Goal: Task Accomplishment & Management: Complete application form

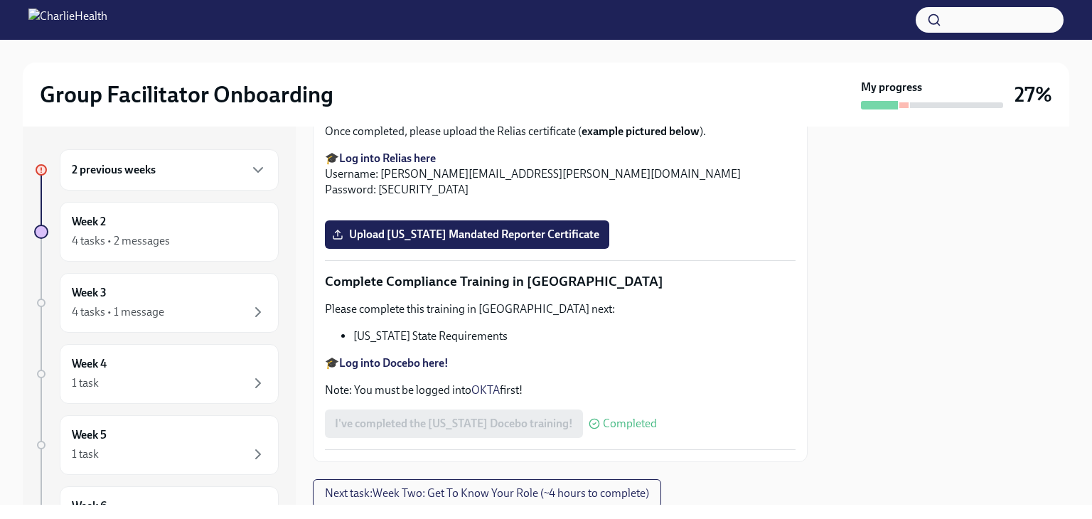
scroll to position [2443, 0]
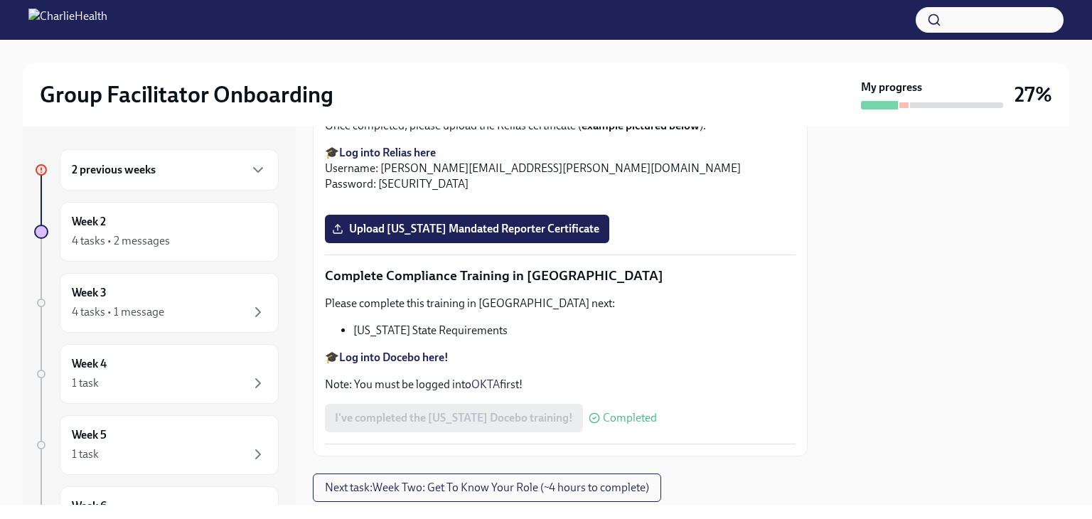
click at [451, 15] on span "Upload [US_STATE] Telehealth Certificate" at bounding box center [444, 8] width 219 height 14
click at [0, 0] on input "Upload Washington Telehealth Certificate" at bounding box center [0, 0] width 0 height 0
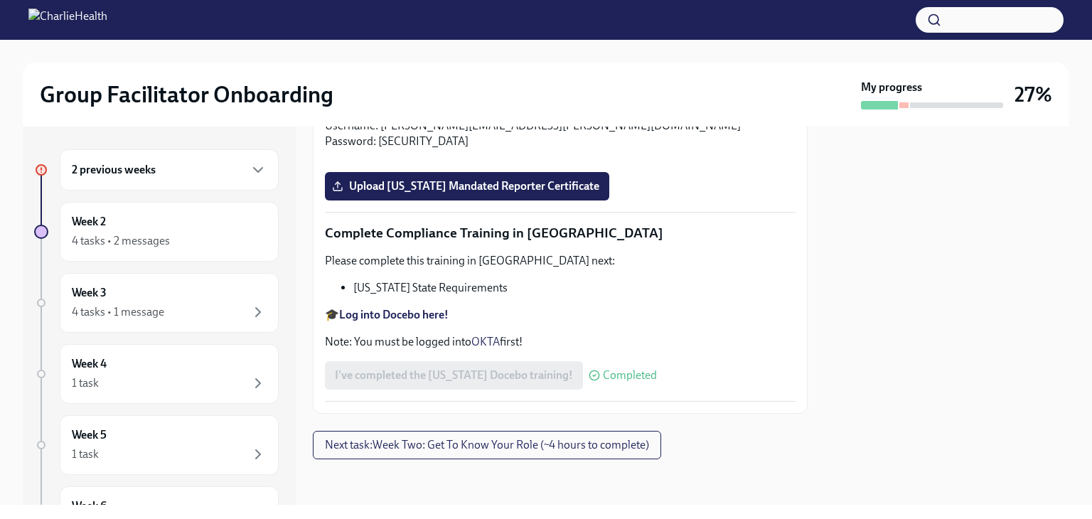
scroll to position [2556, 0]
drag, startPoint x: 765, startPoint y: 313, endPoint x: 526, endPoint y: 310, distance: 239.5
click at [526, 91] on p "Please complete the Relias course titled "Mandatory Child Abuse Reporting in Pe…" at bounding box center [560, 75] width 470 height 31
copy p "Mandatory Child Abuse Reporting in Pennsylvania."
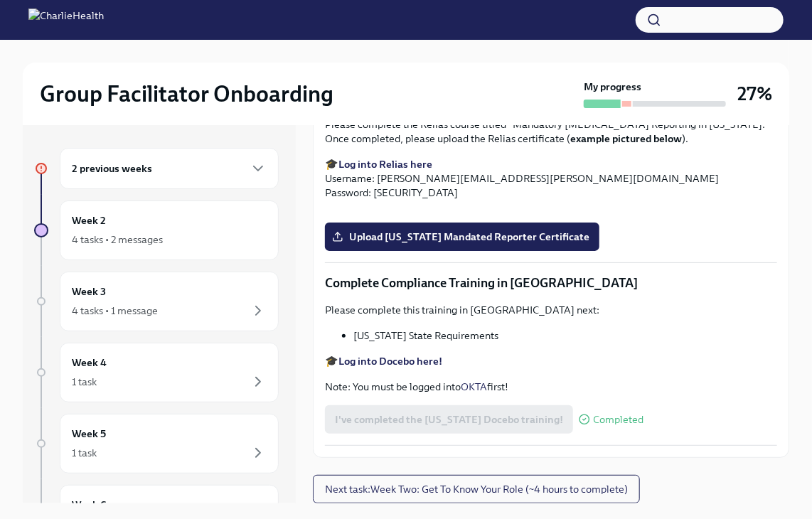
scroll to position [2695, 0]
click at [380, 244] on span "Upload [US_STATE] Mandated Reporter Certificate" at bounding box center [462, 237] width 254 height 14
click at [0, 0] on input "Upload [US_STATE] Mandated Reporter Certificate" at bounding box center [0, 0] width 0 height 0
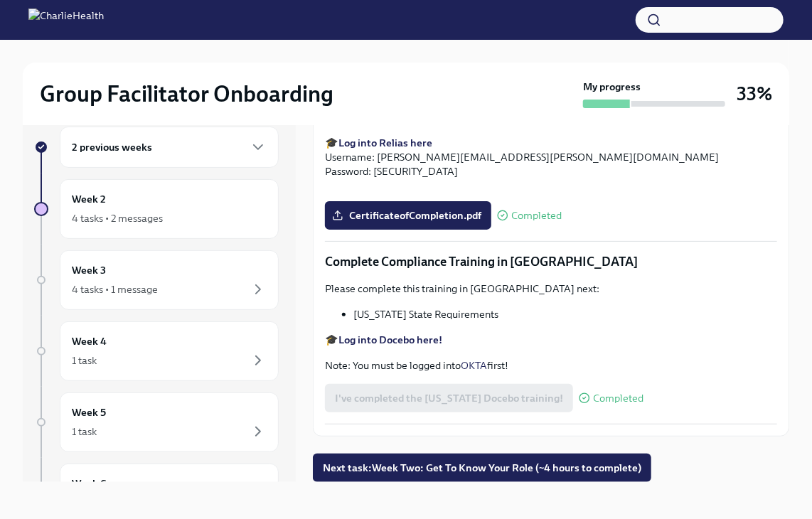
scroll to position [24, 0]
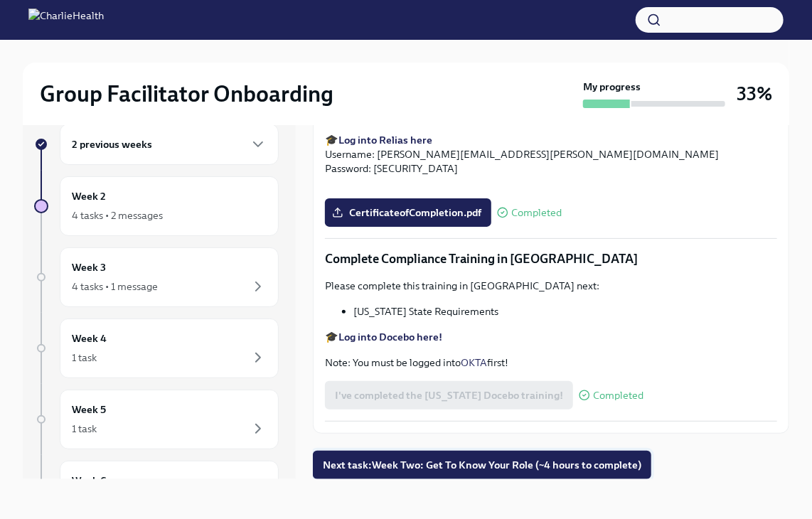
click at [568, 460] on span "Next task : Week Two: Get To Know Your Role (~4 hours to complete)" at bounding box center [482, 465] width 318 height 14
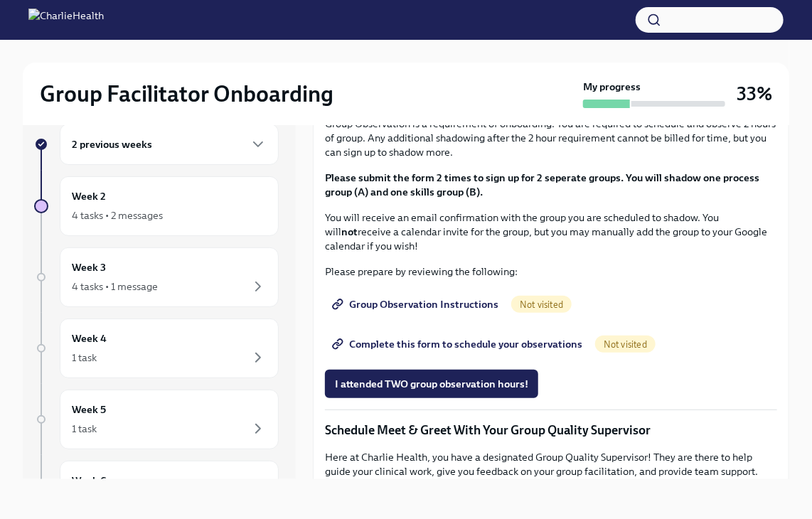
scroll to position [736, 0]
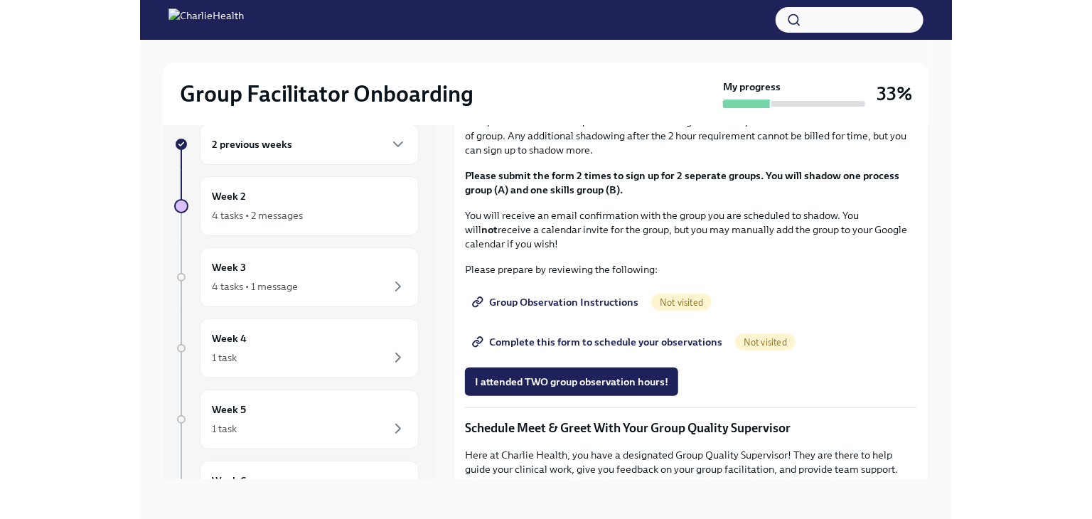
scroll to position [0, 0]
